Goal: Check status

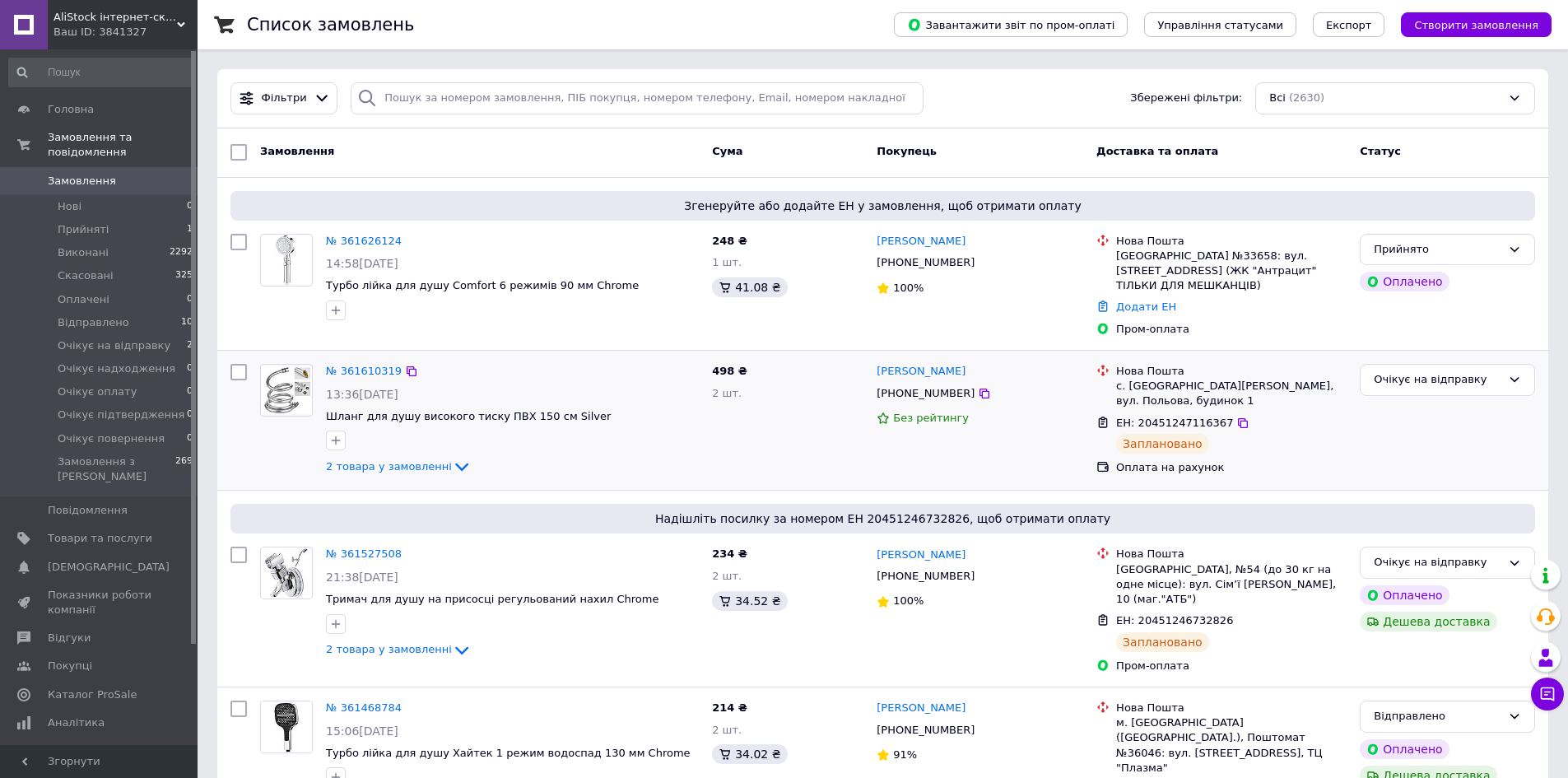
scroll to position [83, 0]
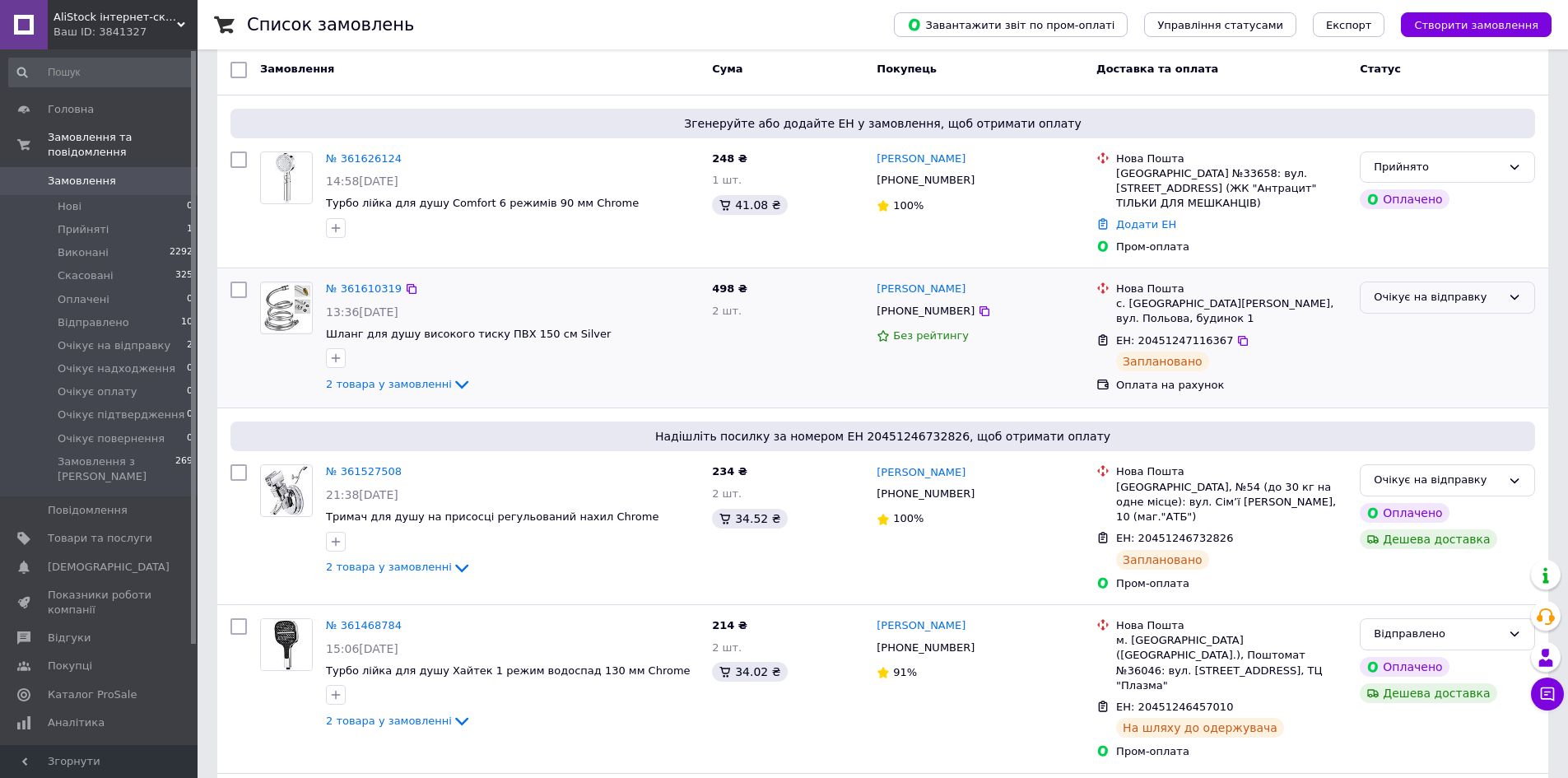
click at [1459, 299] on div "Очікує на відправку" at bounding box center [1437, 297] width 127 height 18
click at [1432, 366] on li "Відправлено" at bounding box center [1447, 370] width 174 height 31
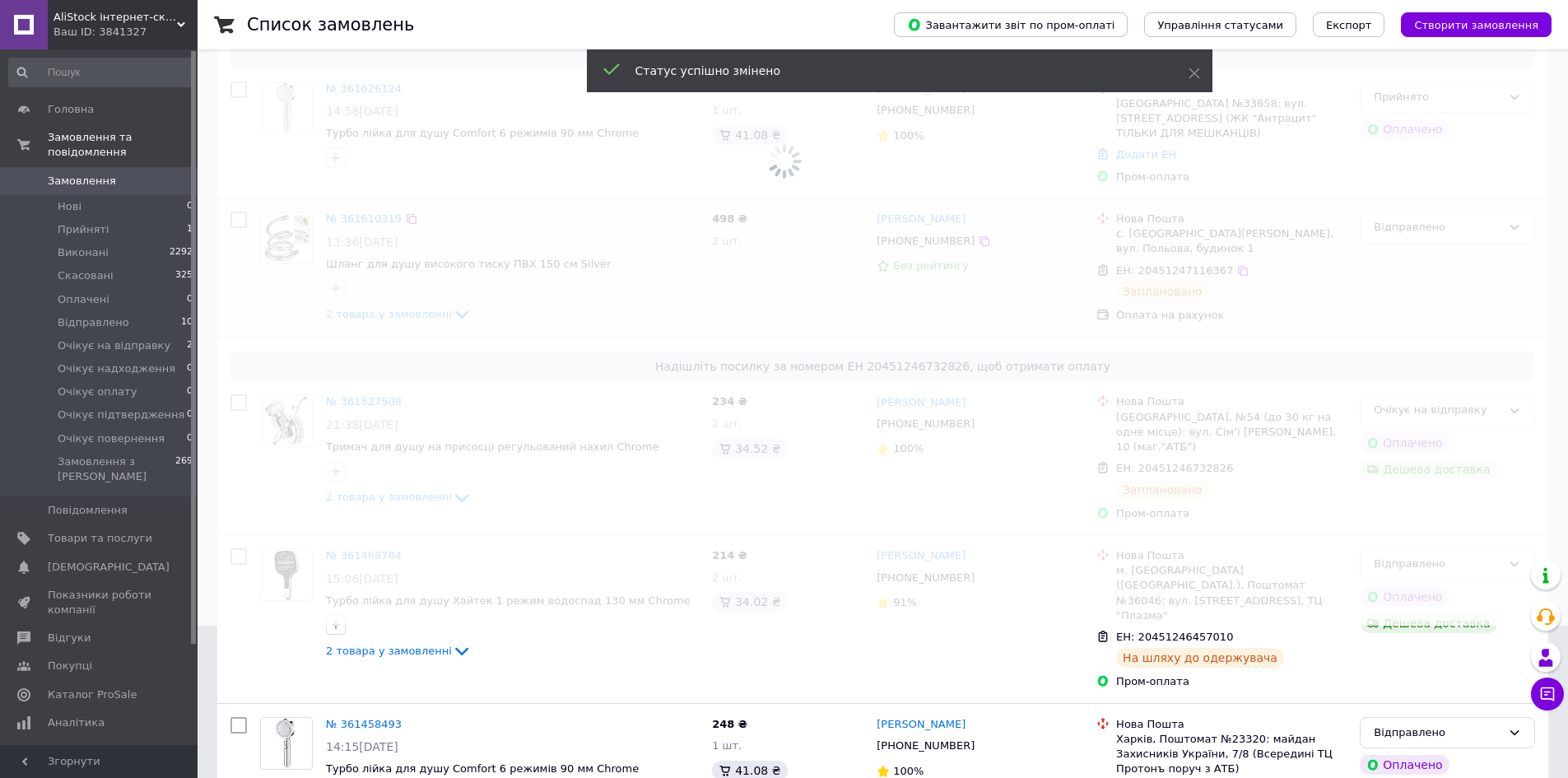
scroll to position [247, 0]
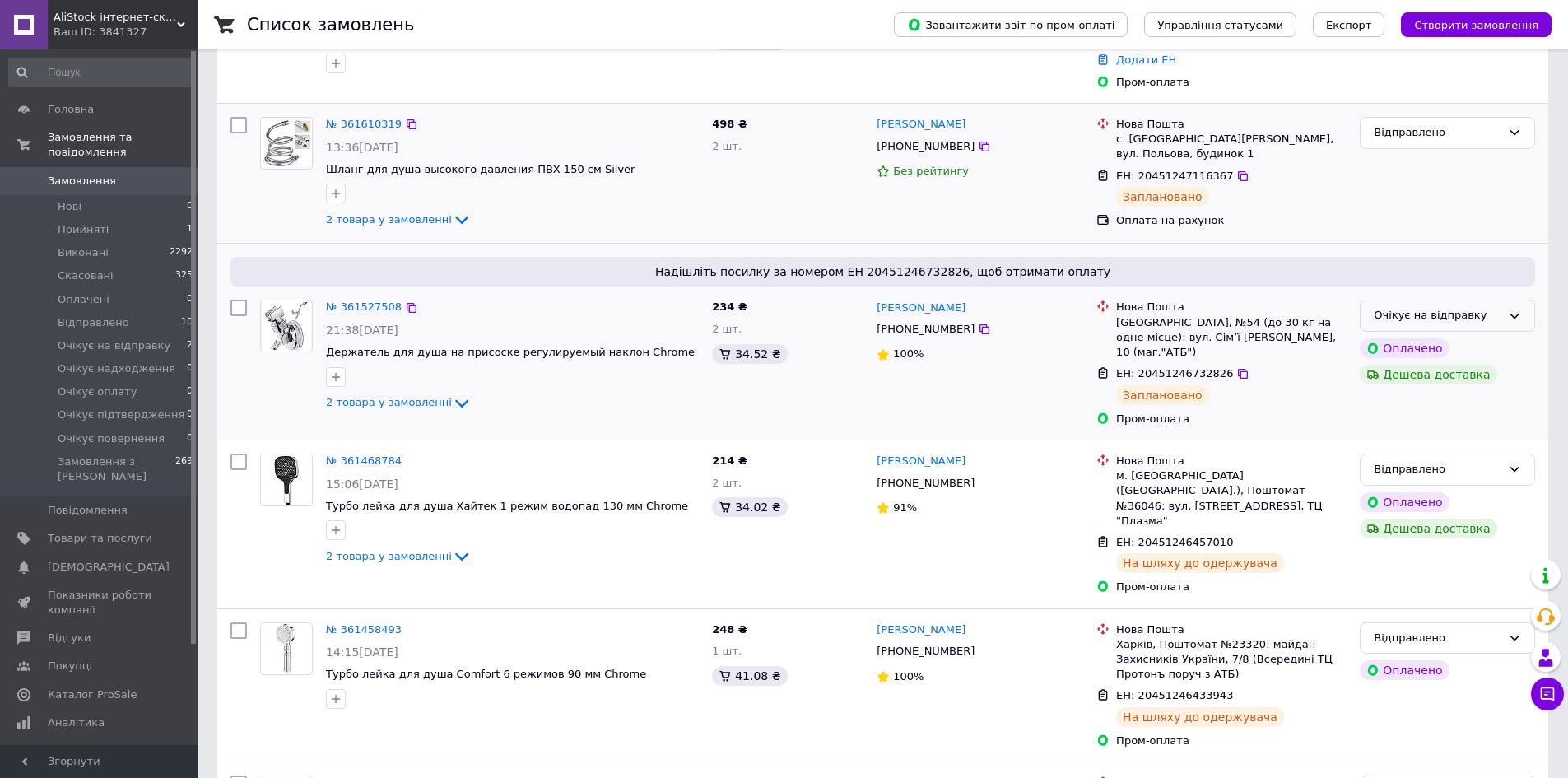
click at [1437, 315] on div "Очікує на відправку" at bounding box center [1437, 316] width 127 height 18
drag, startPoint x: 1429, startPoint y: 385, endPoint x: 1413, endPoint y: 360, distance: 29.7
click at [1427, 385] on li "Відправлено" at bounding box center [1447, 388] width 174 height 31
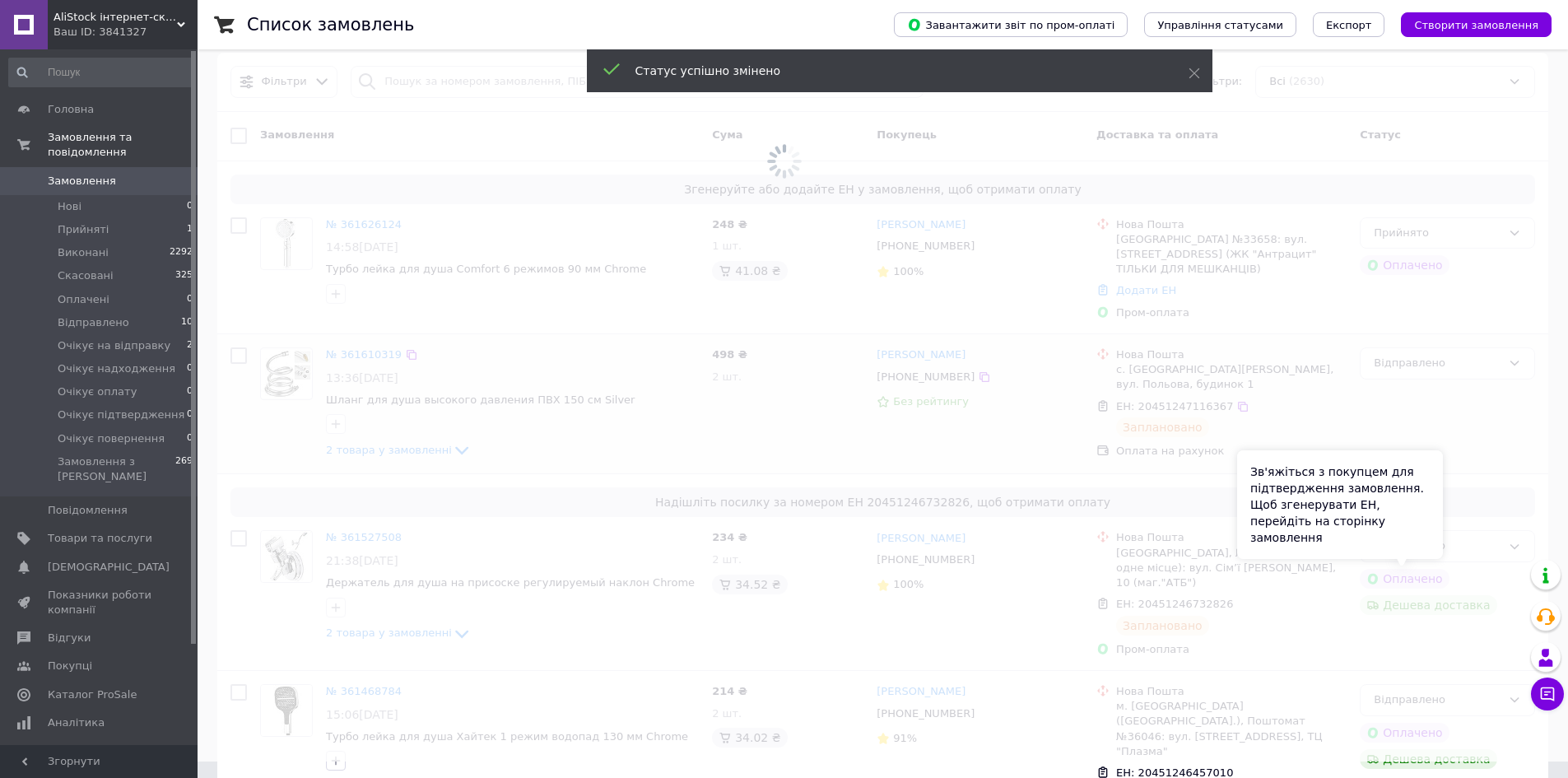
scroll to position [0, 0]
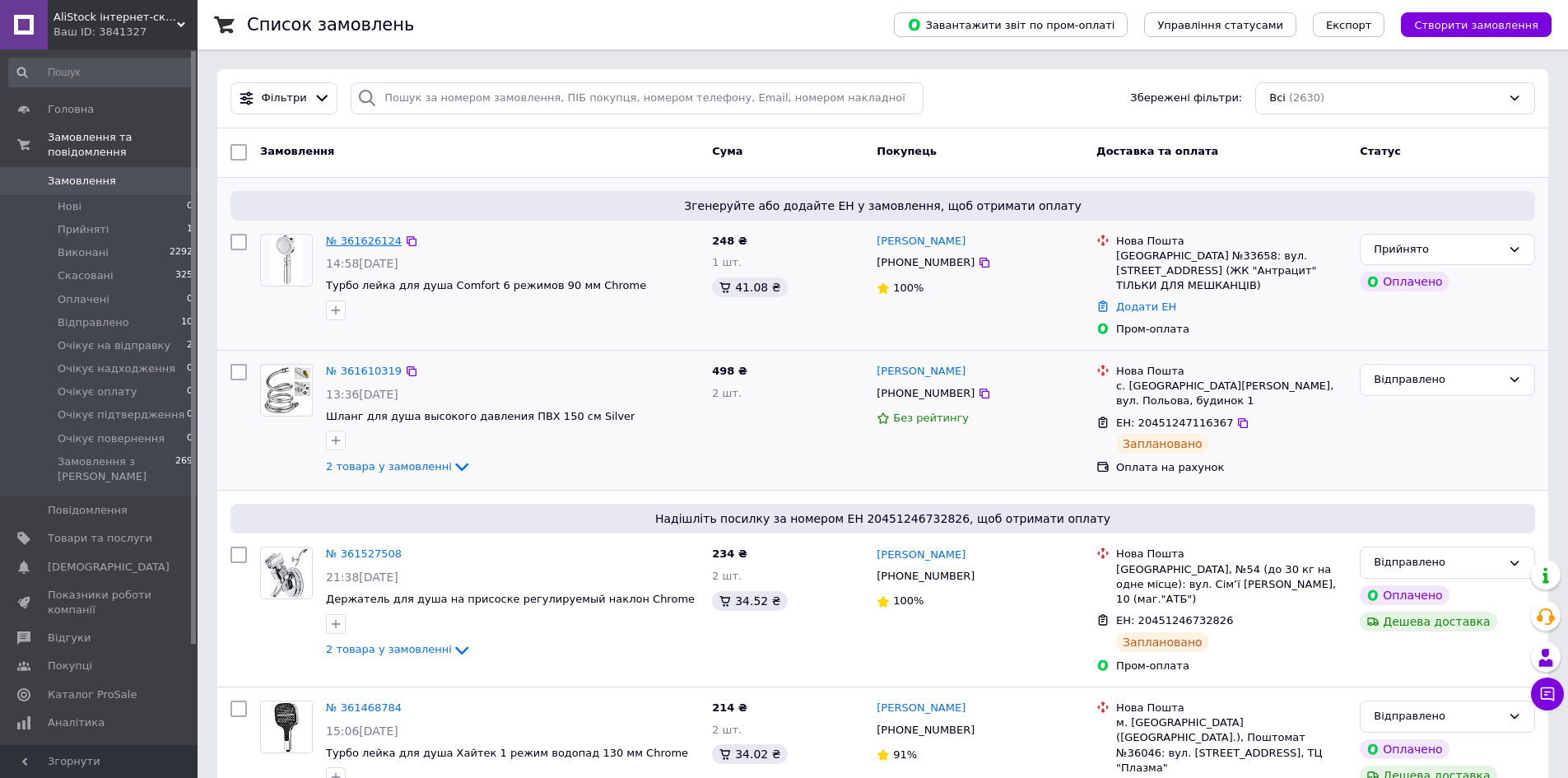
click at [369, 239] on link "№ 361626124" at bounding box center [364, 240] width 76 height 12
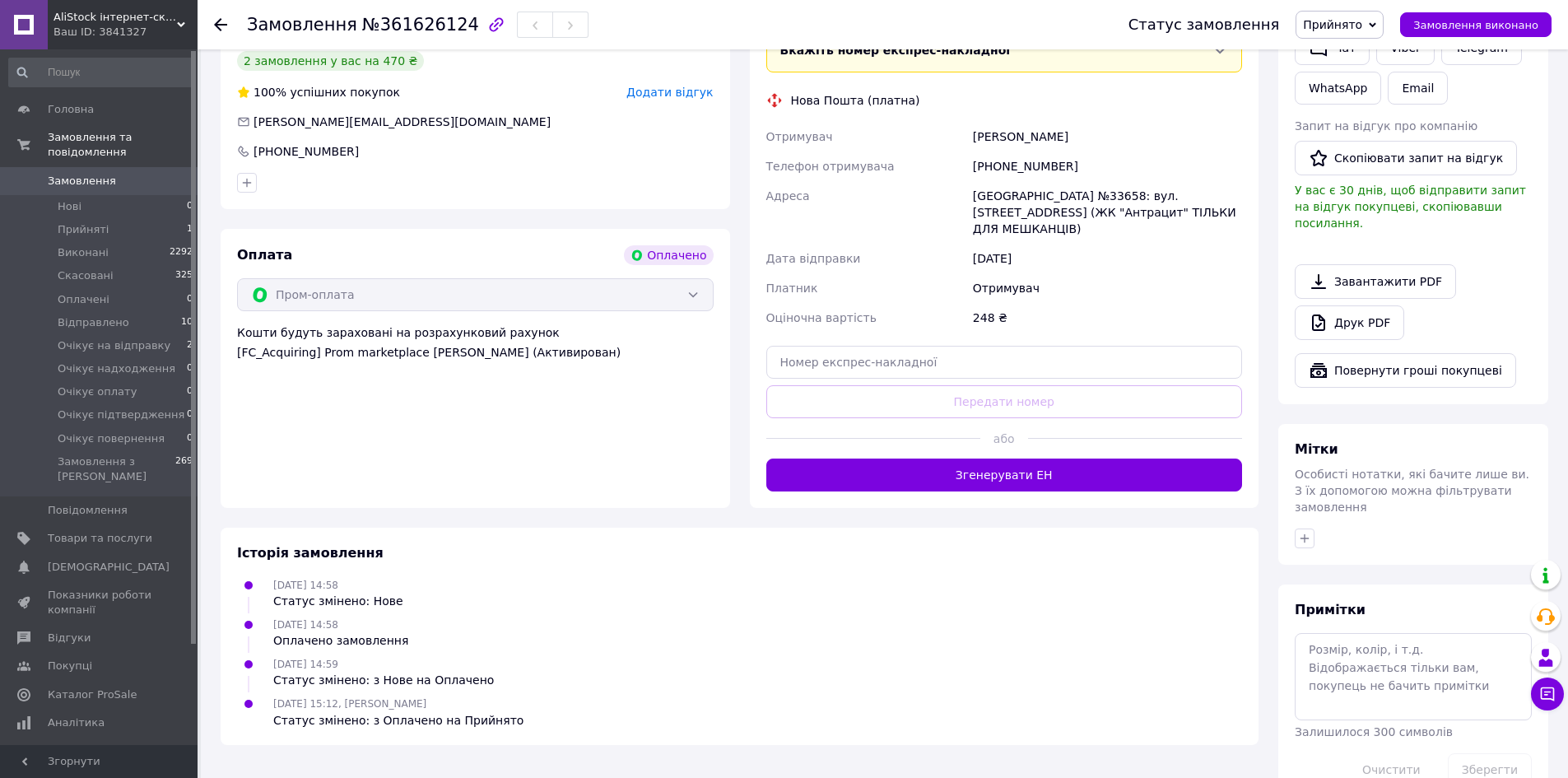
scroll to position [445, 0]
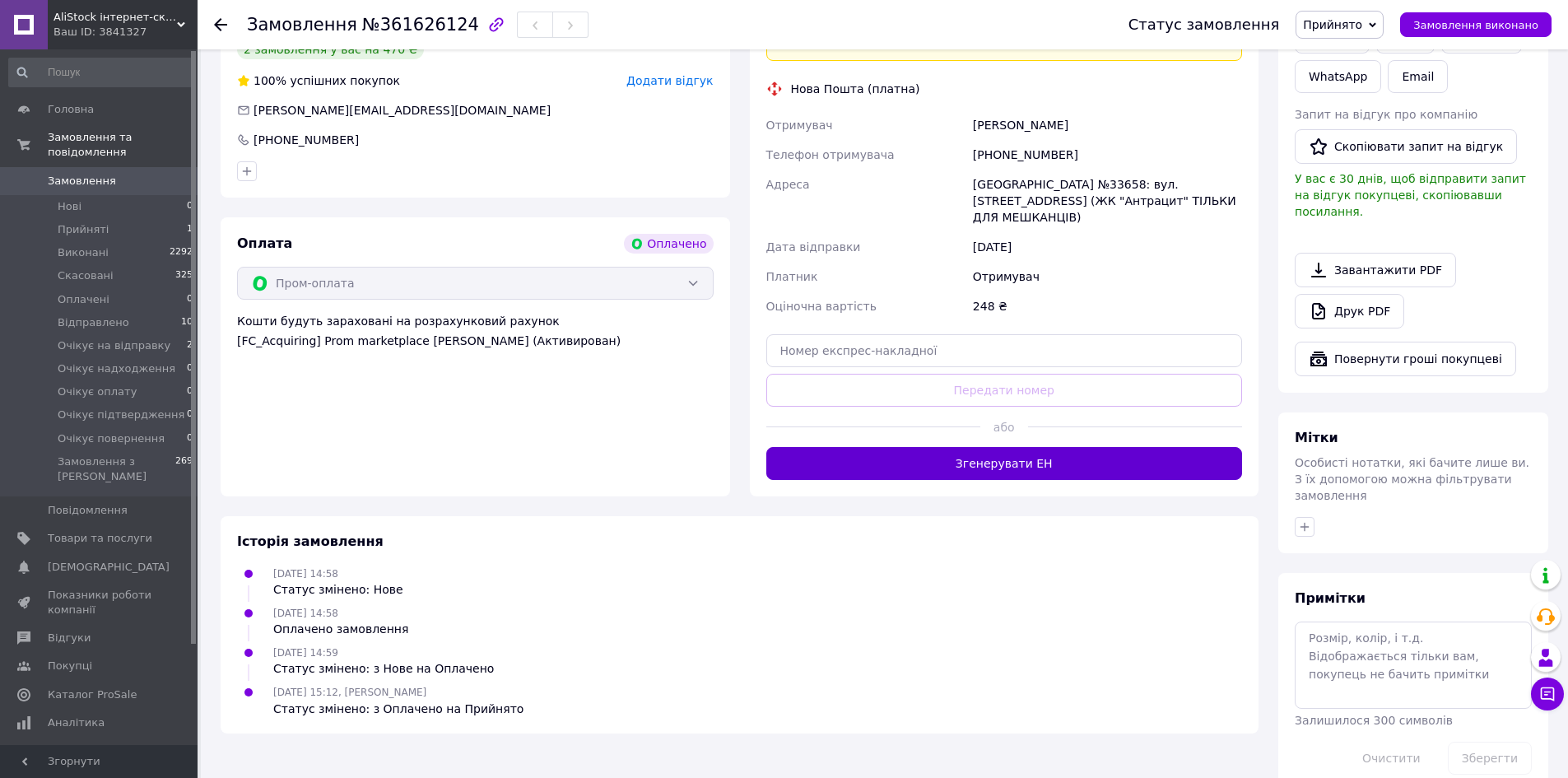
click at [1030, 453] on button "Згенерувати ЕН" at bounding box center [1004, 463] width 476 height 32
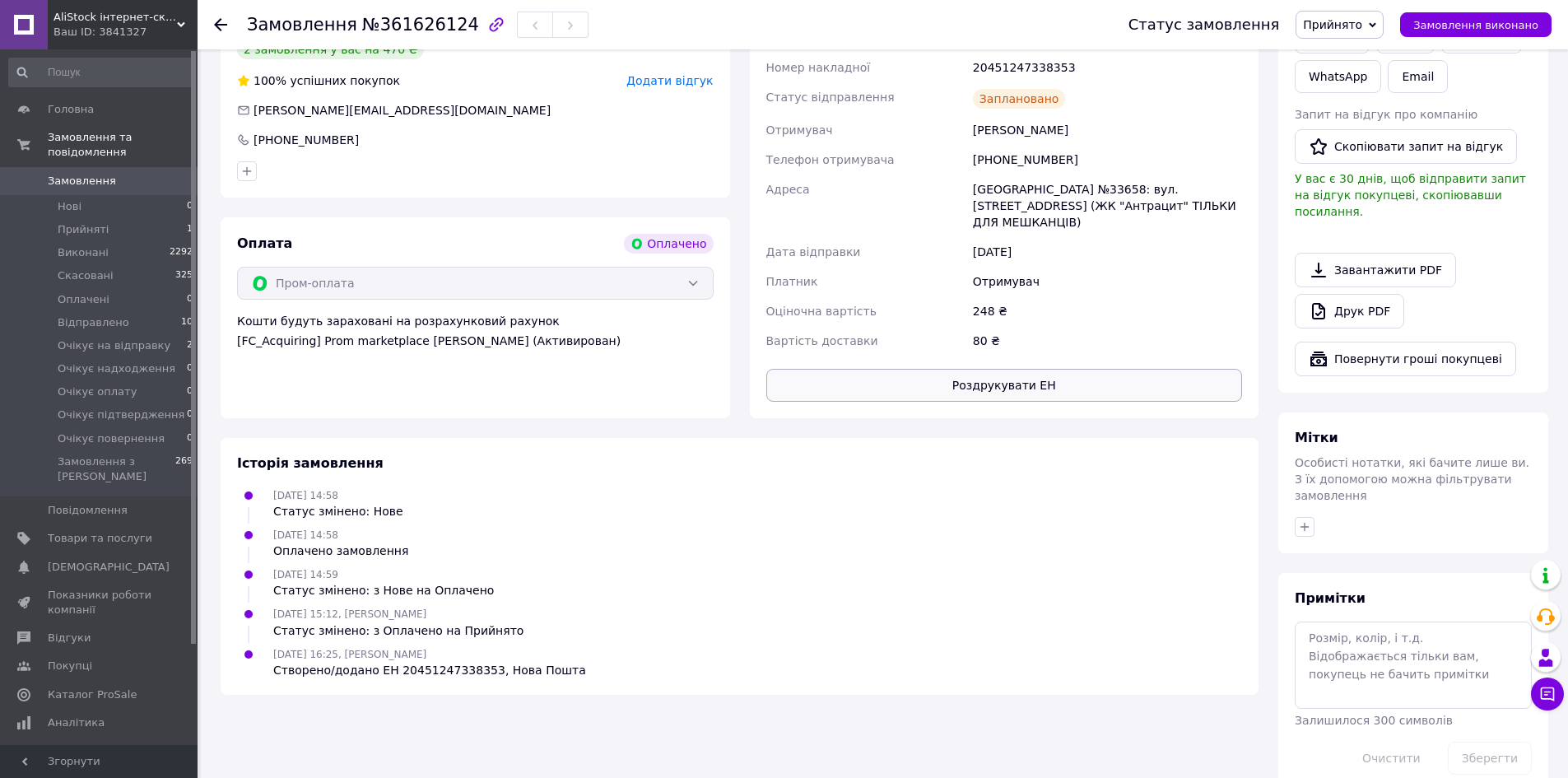
click at [1042, 370] on button "Роздрукувати ЕН" at bounding box center [1004, 384] width 476 height 32
click at [1354, 23] on span "Прийнято" at bounding box center [1333, 25] width 59 height 13
click at [1413, 152] on li "Очікує на відправку" at bounding box center [1368, 156] width 143 height 25
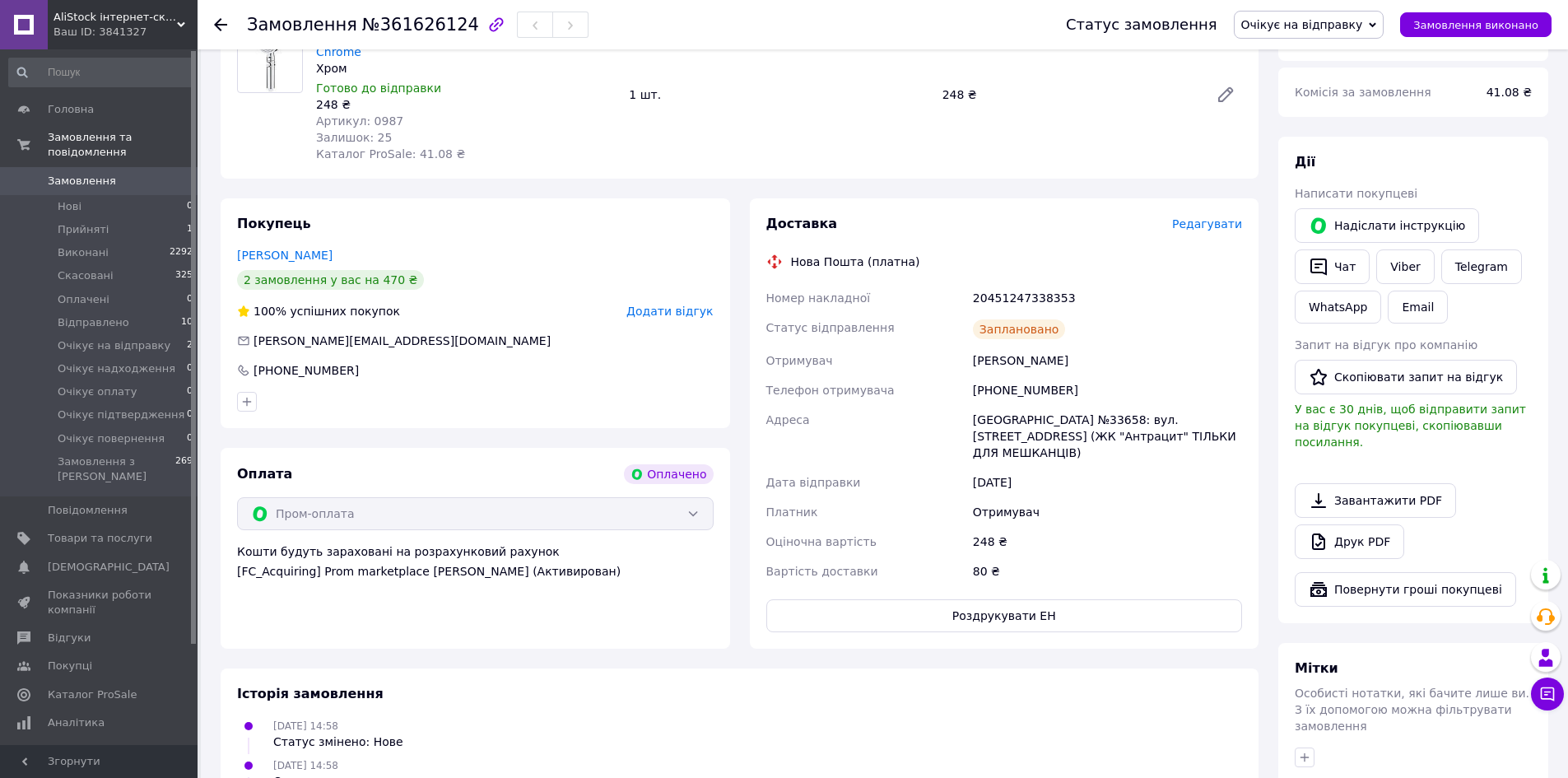
scroll to position [0, 0]
